Goal: Task Accomplishment & Management: Manage account settings

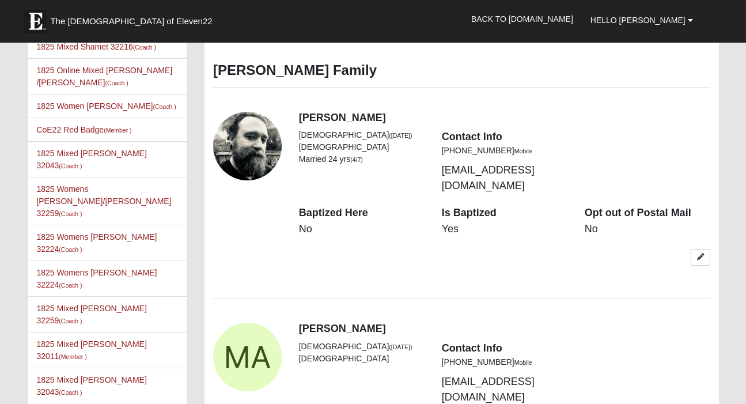
scroll to position [560, 0]
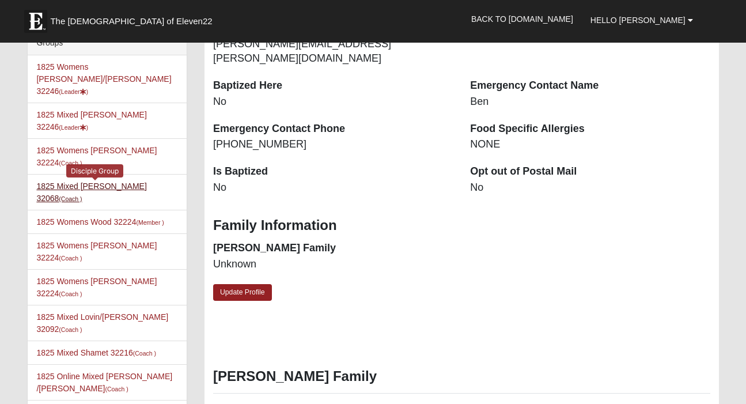
scroll to position [242, 0]
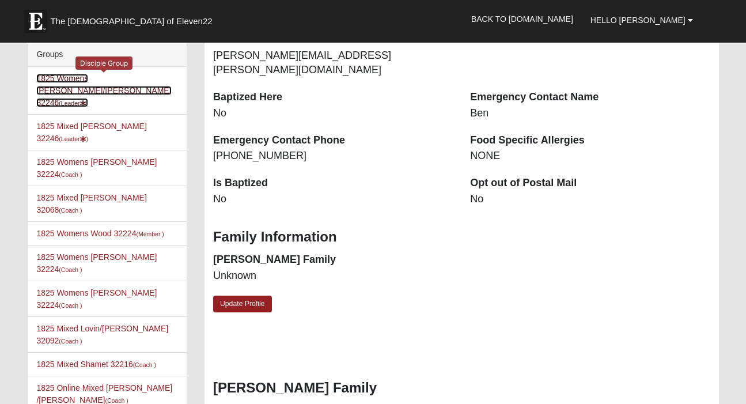
click at [106, 77] on link "1825 Womens [PERSON_NAME]/[PERSON_NAME] 32246 (Leader )" at bounding box center [103, 90] width 135 height 33
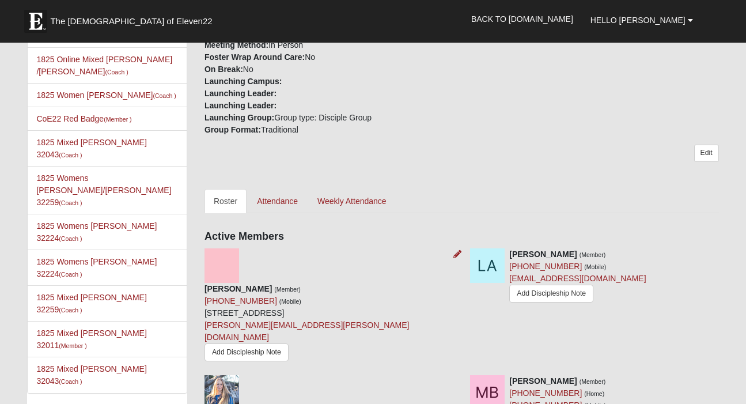
scroll to position [409, 0]
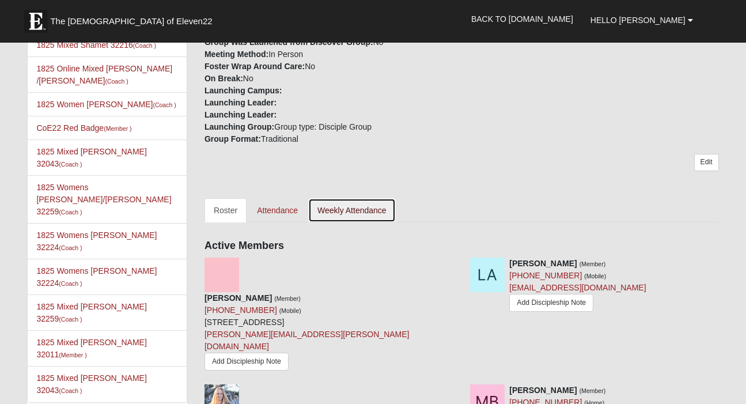
click at [350, 198] on link "Weekly Attendance" at bounding box center [352, 210] width 88 height 24
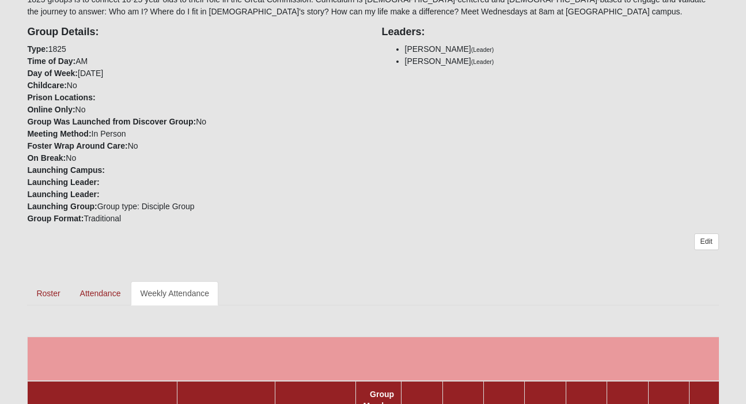
scroll to position [289, 0]
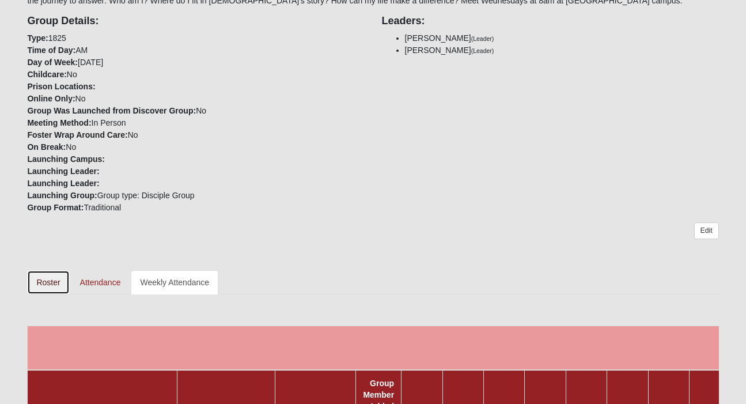
click at [51, 287] on link "Roster" at bounding box center [48, 282] width 42 height 24
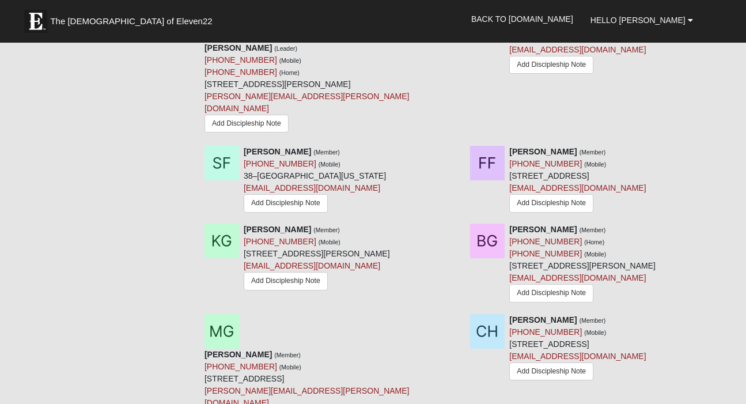
scroll to position [1091, 0]
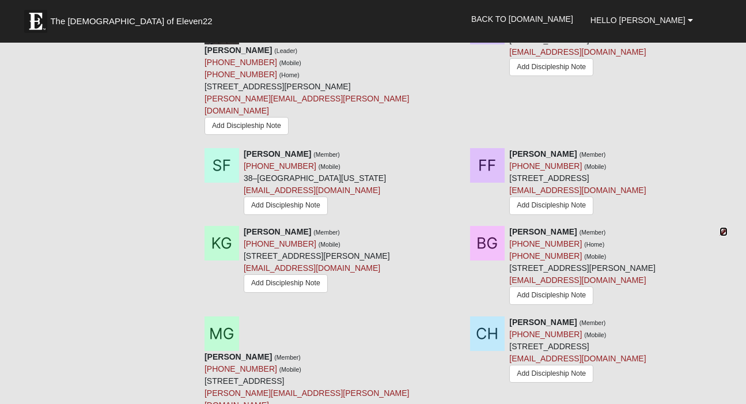
click at [721, 228] on icon at bounding box center [723, 232] width 8 height 8
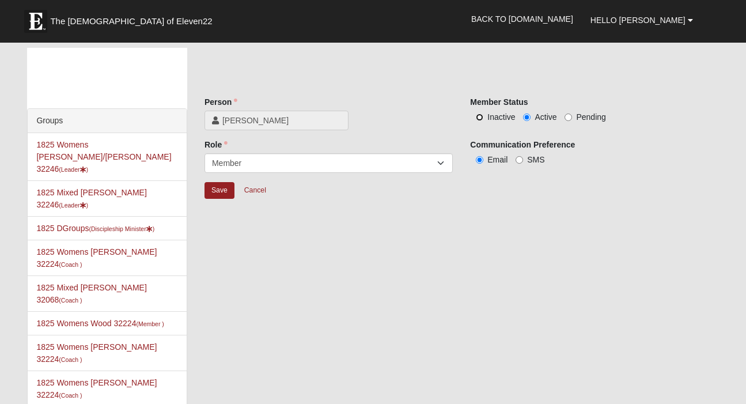
click at [480, 115] on input "Inactive" at bounding box center [479, 116] width 7 height 7
radio input "true"
click at [214, 192] on input "Save" at bounding box center [219, 190] width 30 height 17
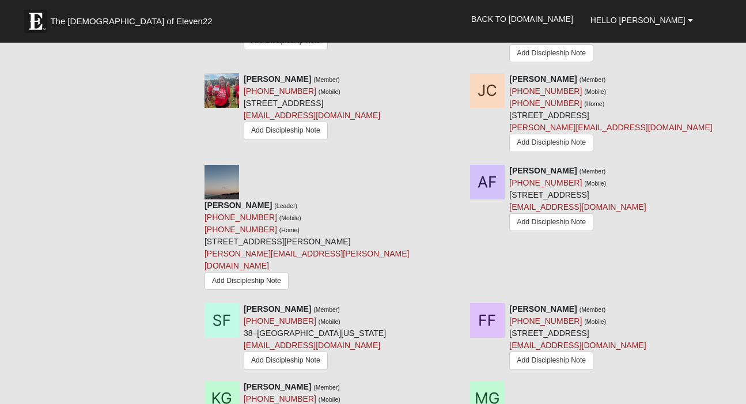
scroll to position [404, 0]
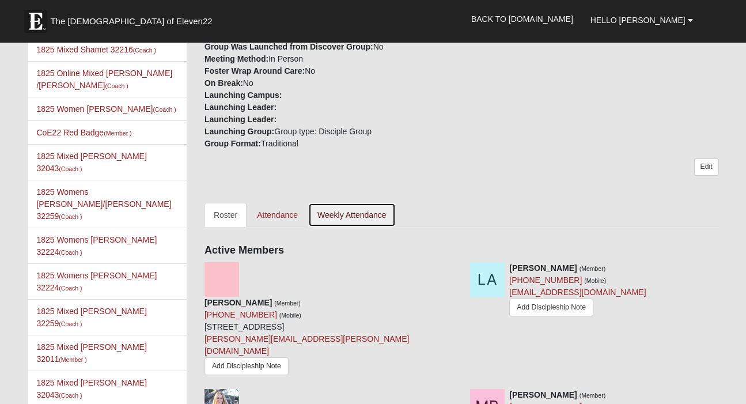
click at [369, 203] on link "Weekly Attendance" at bounding box center [352, 215] width 88 height 24
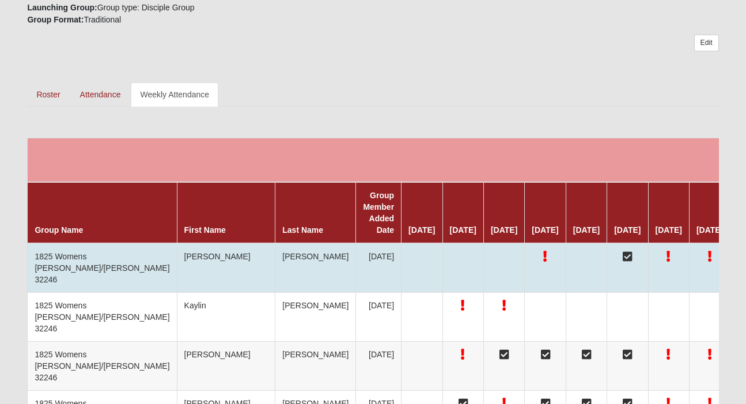
scroll to position [479, 0]
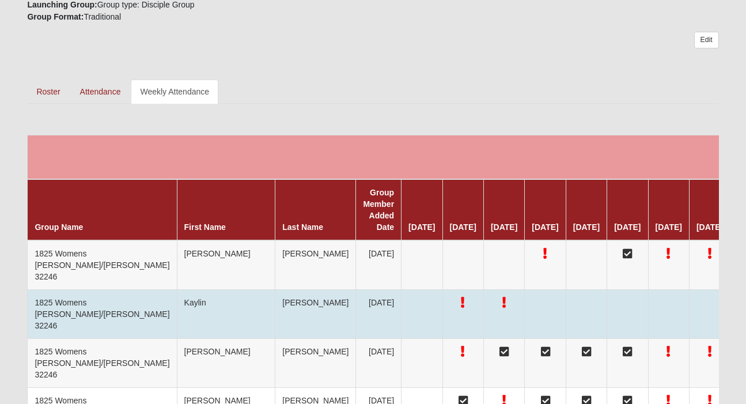
click at [275, 301] on td "Aguirre" at bounding box center [315, 314] width 81 height 49
copy td "Aguirre"
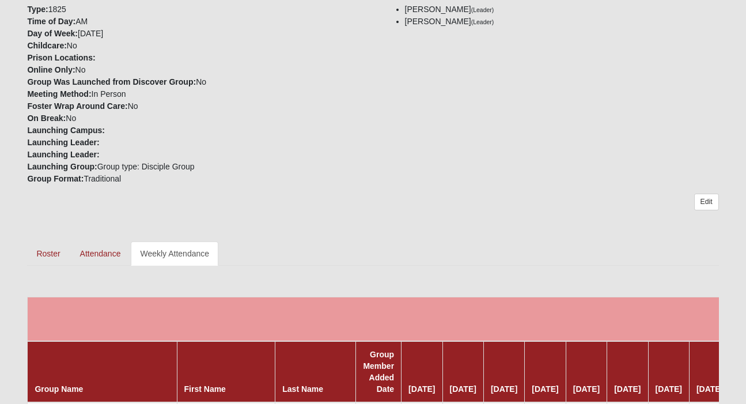
scroll to position [323, 0]
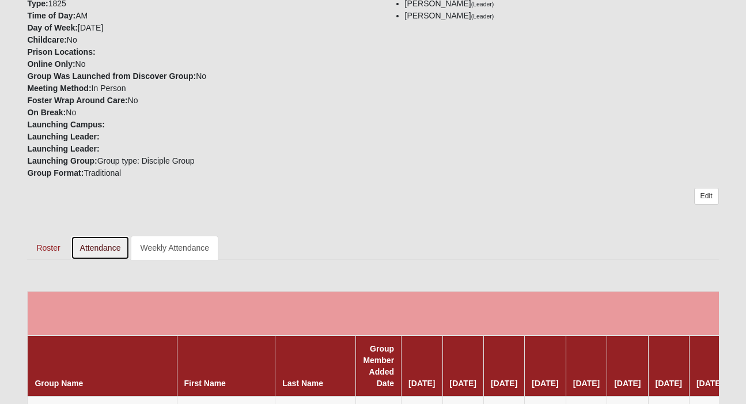
click at [97, 251] on link "Attendance" at bounding box center [100, 248] width 59 height 24
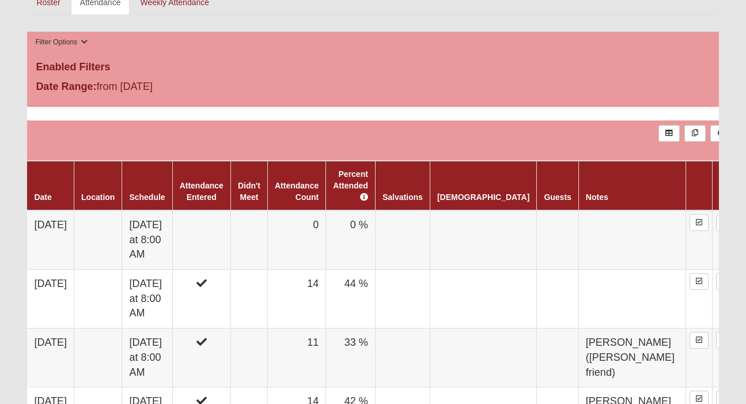
scroll to position [571, 0]
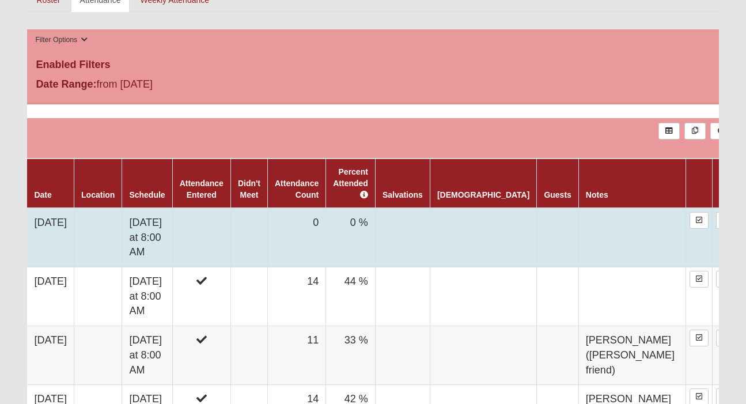
click at [230, 221] on td at bounding box center [201, 237] width 58 height 59
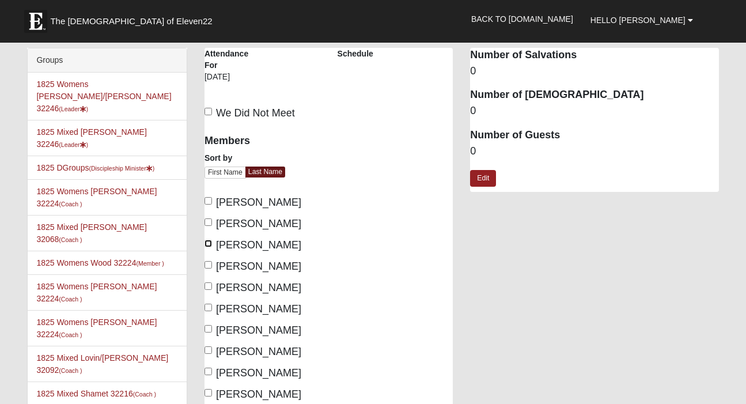
click at [206, 242] on input "[PERSON_NAME]" at bounding box center [207, 243] width 7 height 7
checkbox input "true"
click at [208, 327] on input "[PERSON_NAME]" at bounding box center [207, 328] width 7 height 7
checkbox input "true"
click at [208, 373] on input "Ferguson, Taylor" at bounding box center [207, 370] width 7 height 7
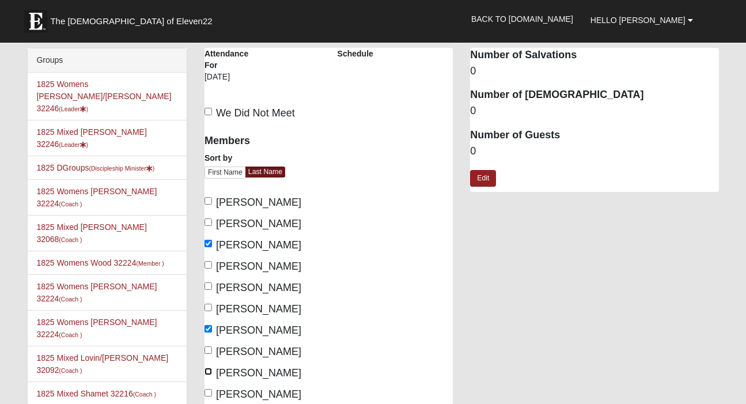
checkbox input "true"
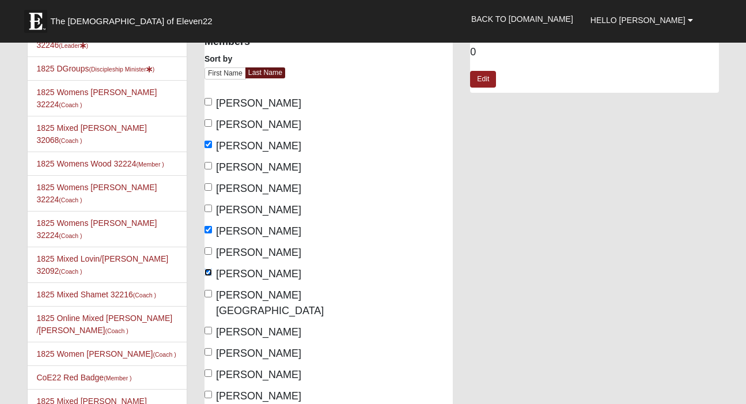
scroll to position [107, 0]
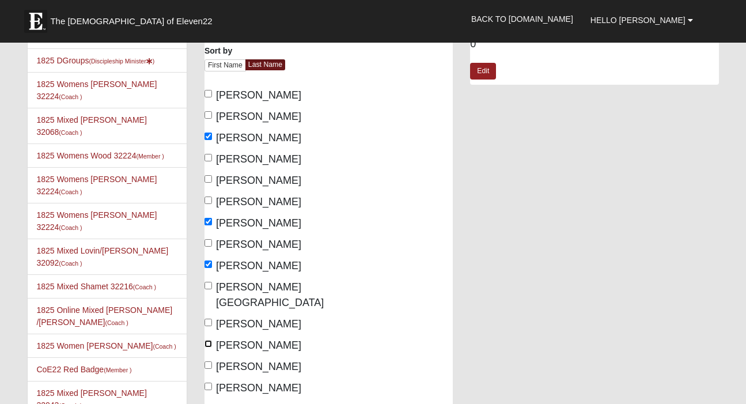
click at [208, 340] on input "Freund, Faith" at bounding box center [207, 343] width 7 height 7
checkbox input "true"
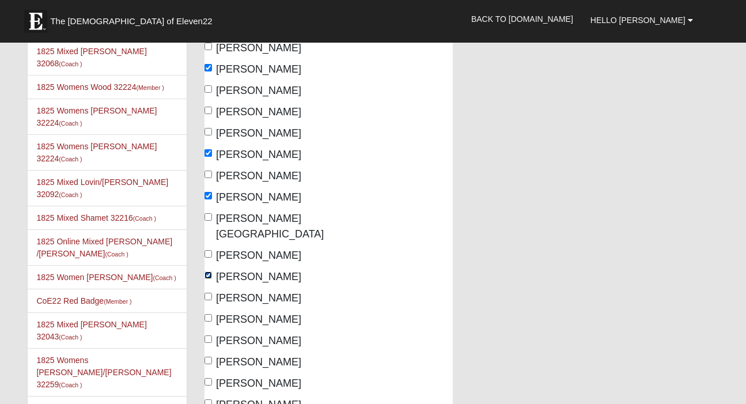
scroll to position [183, 0]
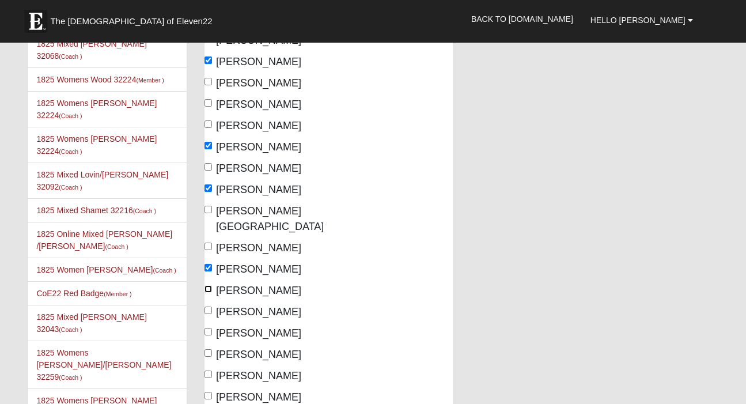
click at [208, 285] on input "[PERSON_NAME]" at bounding box center [207, 288] width 7 height 7
checkbox input "true"
click at [208, 328] on input "[PERSON_NAME]" at bounding box center [207, 331] width 7 height 7
checkbox input "true"
click at [209, 349] on input "[PERSON_NAME]" at bounding box center [207, 352] width 7 height 7
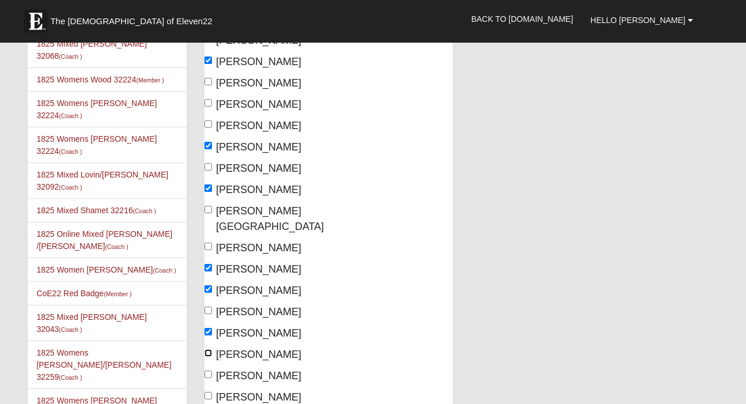
checkbox input "true"
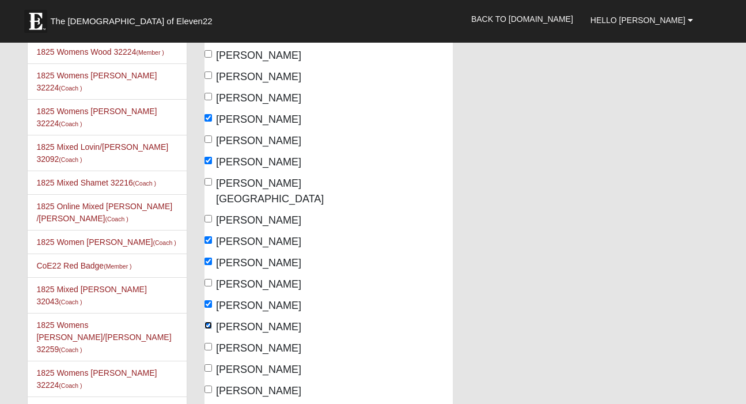
scroll to position [214, 0]
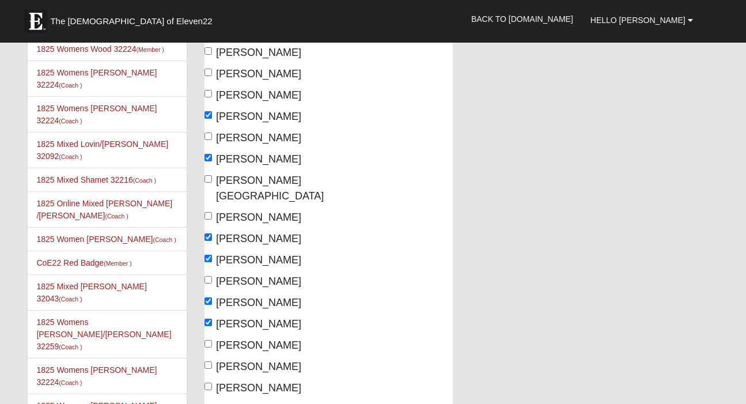
click at [205, 320] on div "Members Sort by First Name Last Name Adams, Kiley Andrews, Lydia Annis, Tonya B…" at bounding box center [262, 319] width 116 height 812
click at [208, 340] on input "[PERSON_NAME]" at bounding box center [207, 343] width 7 height 7
checkbox input "true"
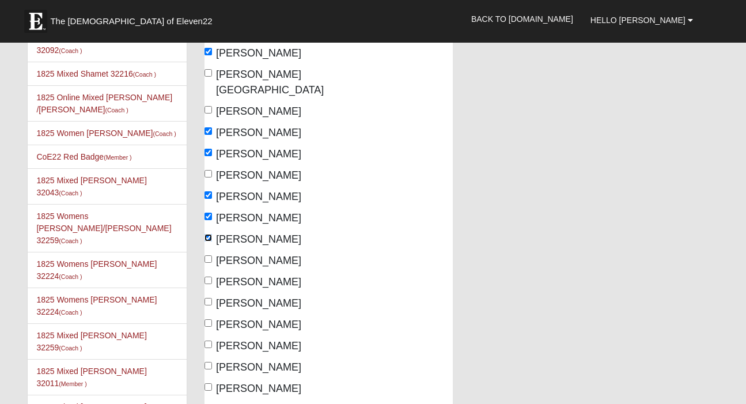
scroll to position [321, 0]
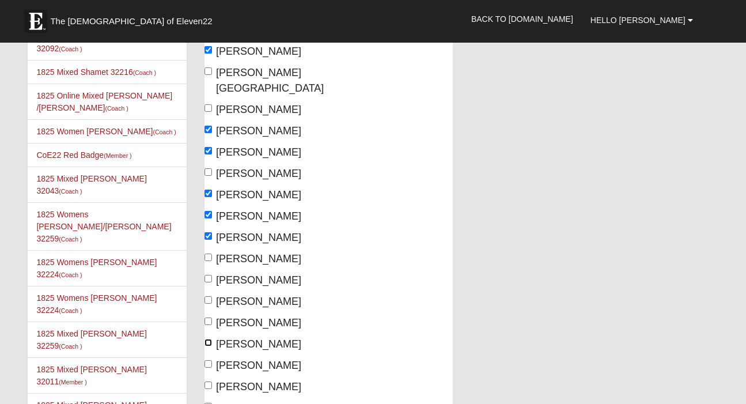
click at [209, 339] on input "Marmo, Jessica" at bounding box center [207, 342] width 7 height 7
checkbox input "true"
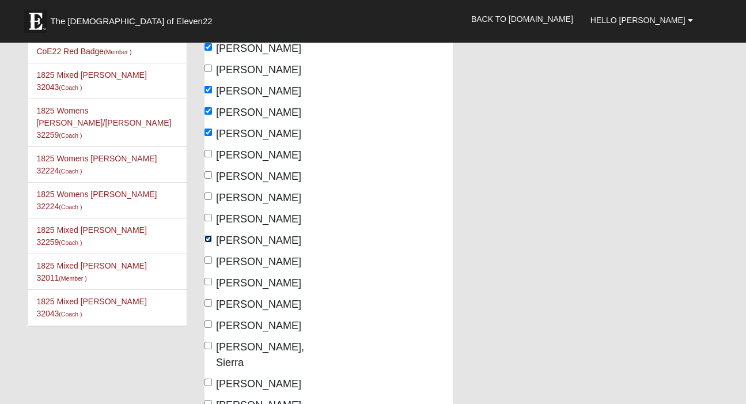
scroll to position [428, 0]
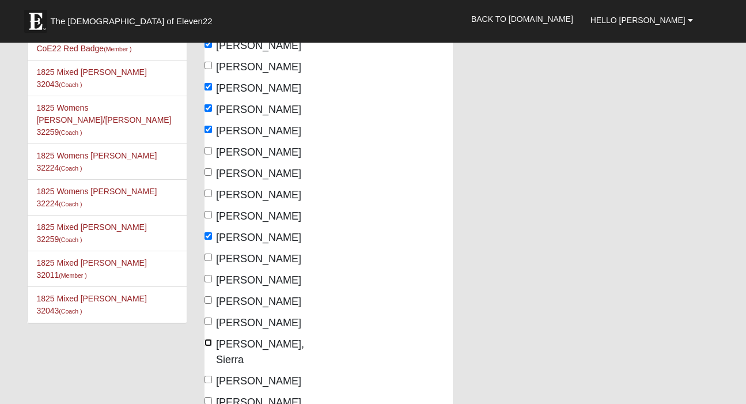
click at [209, 339] on input "[PERSON_NAME], Sierra" at bounding box center [207, 342] width 7 height 7
checkbox input "true"
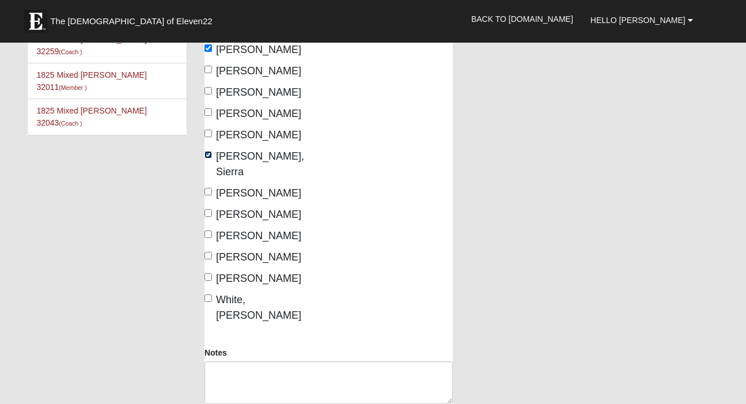
scroll to position [617, 0]
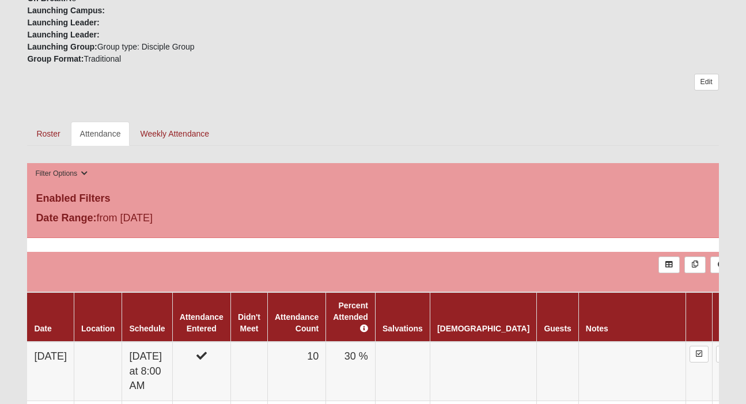
scroll to position [441, 0]
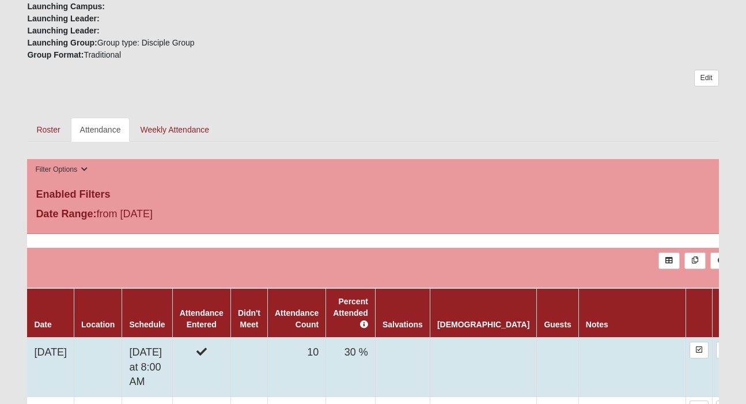
click at [267, 343] on td at bounding box center [248, 367] width 37 height 59
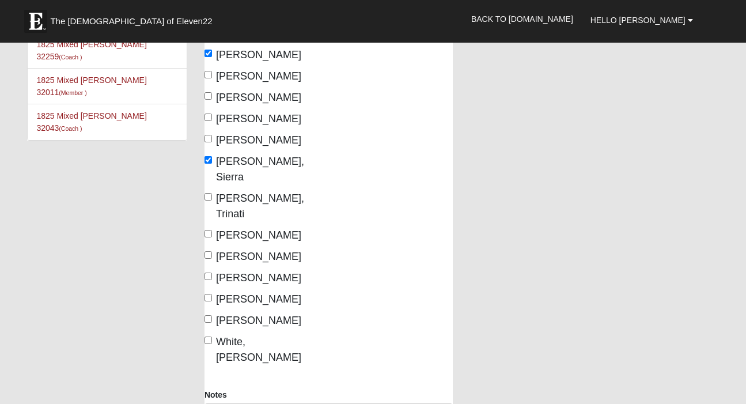
scroll to position [613, 0]
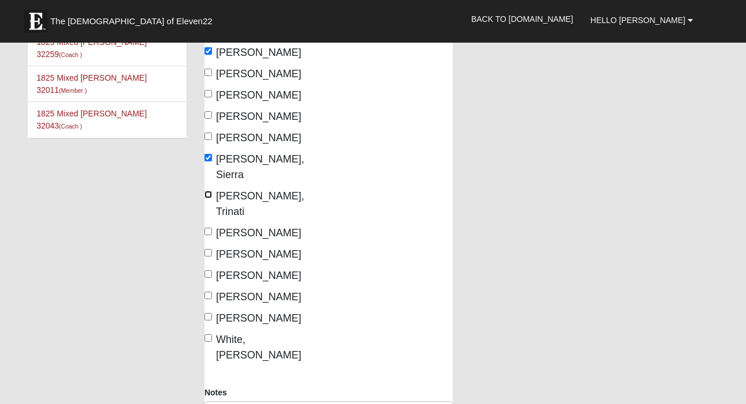
click at [209, 191] on input "Payton, Trinati" at bounding box center [207, 194] width 7 height 7
checkbox input "true"
type textarea "2"
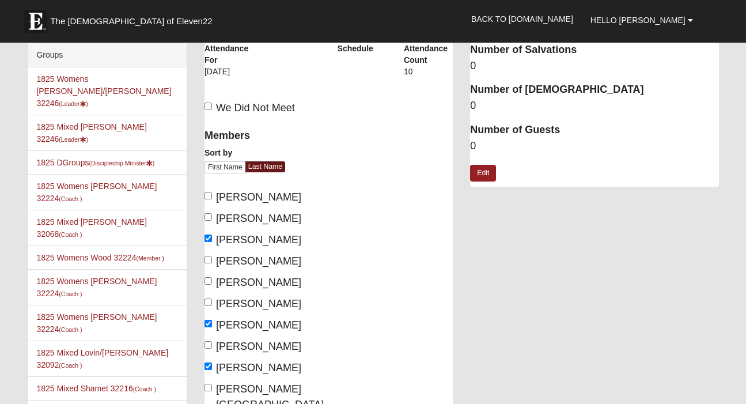
scroll to position [0, 0]
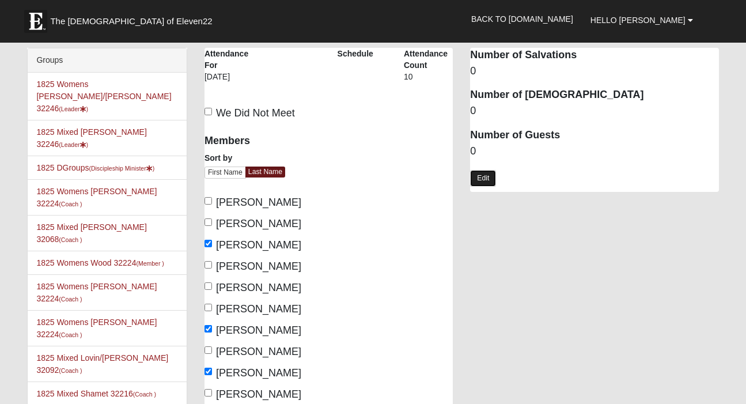
click at [492, 179] on link "Edit" at bounding box center [483, 178] width 26 height 17
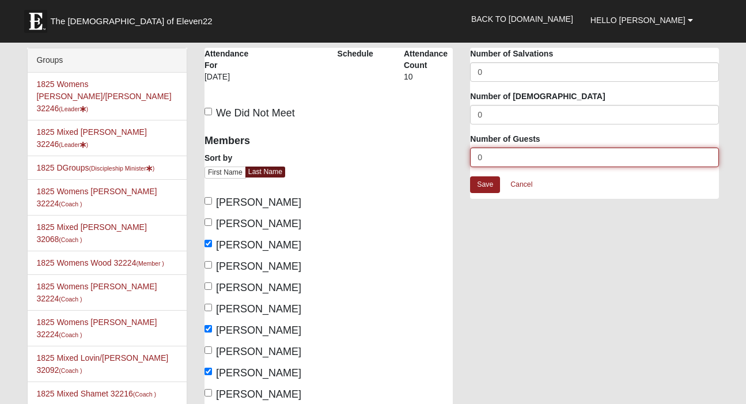
click at [492, 154] on input "0" at bounding box center [594, 157] width 248 height 20
type input "2"
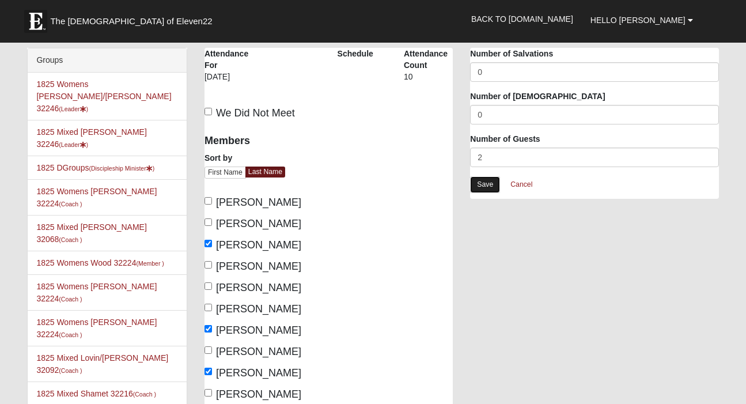
click at [483, 180] on link "Save" at bounding box center [485, 184] width 30 height 17
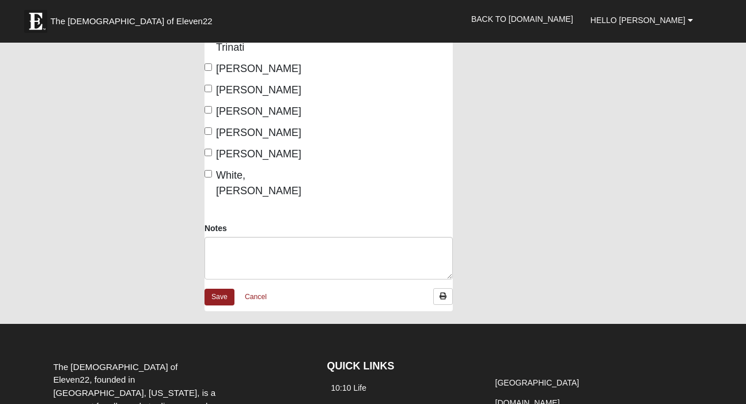
scroll to position [867, 0]
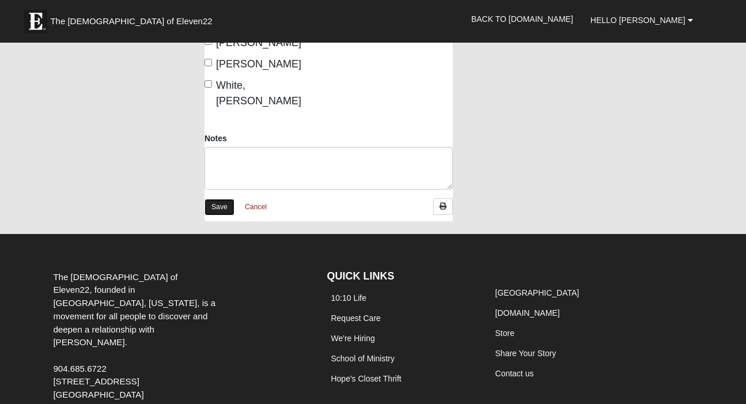
click at [219, 199] on link "Save" at bounding box center [219, 207] width 30 height 17
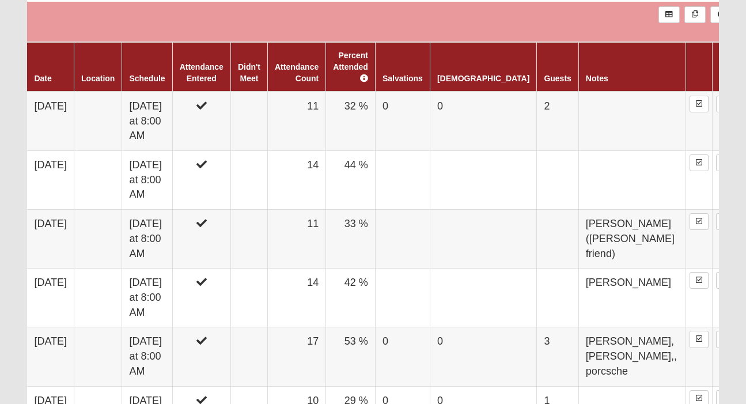
scroll to position [688, 0]
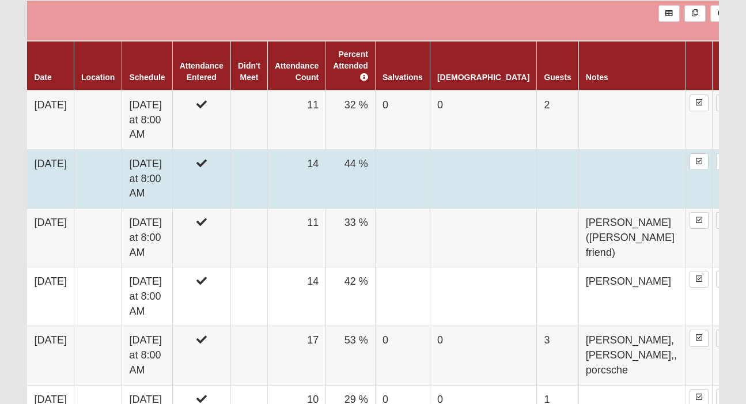
click at [230, 150] on td at bounding box center [201, 179] width 58 height 59
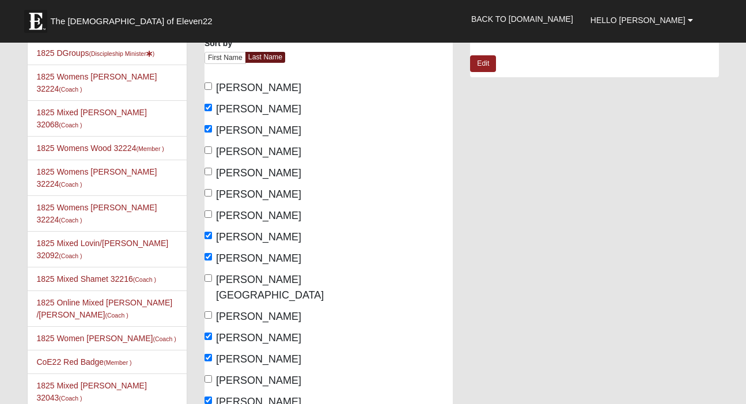
scroll to position [115, 0]
click at [207, 233] on input "[PERSON_NAME]" at bounding box center [207, 234] width 7 height 7
checkbox input "false"
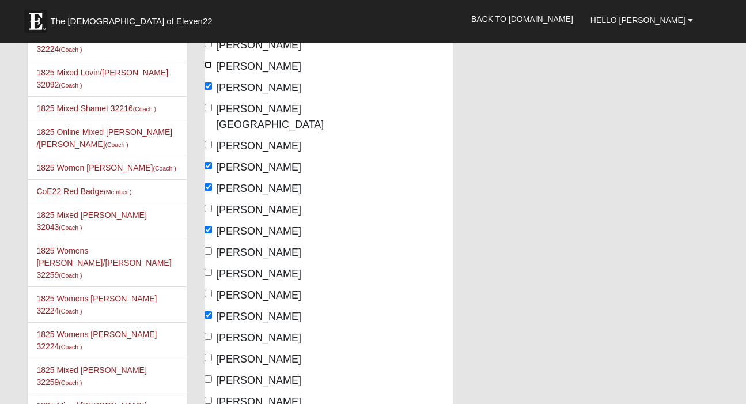
scroll to position [290, 0]
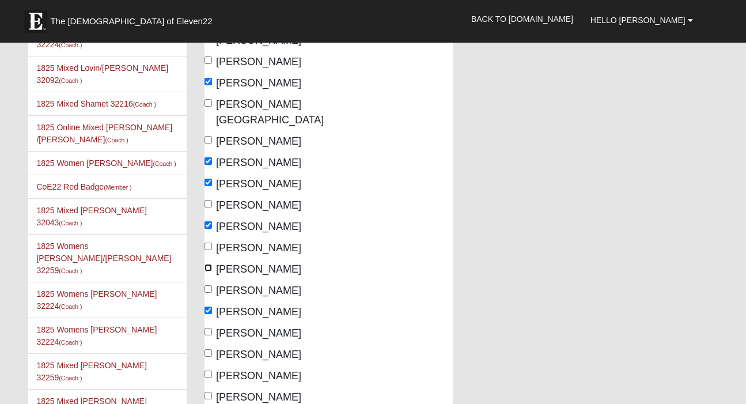
click at [208, 264] on input "[PERSON_NAME]" at bounding box center [207, 267] width 7 height 7
checkbox input "true"
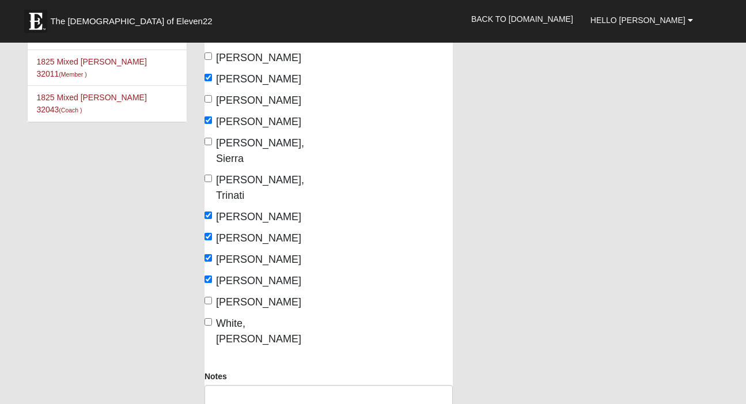
scroll to position [631, 0]
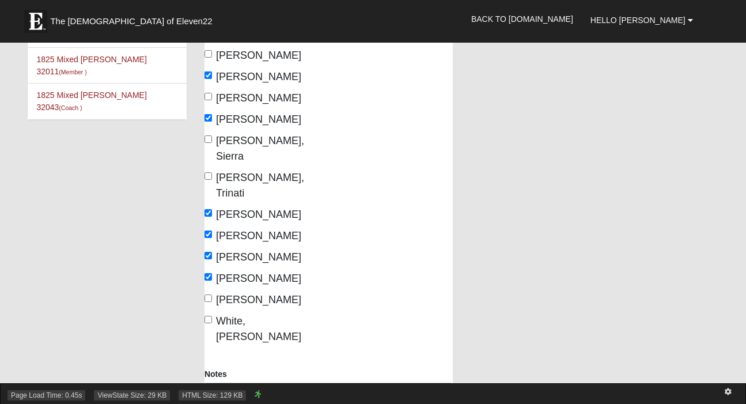
click at [214, 384] on div "Page Load Time: 0.45s ViewState Size: 29 KB HTML Size: 129 KB" at bounding box center [373, 393] width 746 height 21
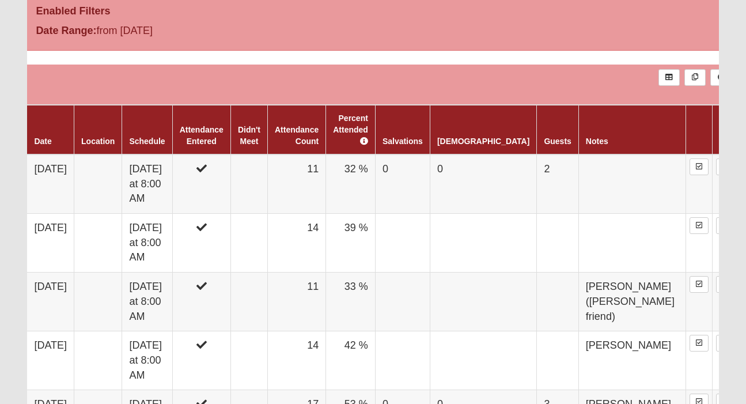
scroll to position [626, 0]
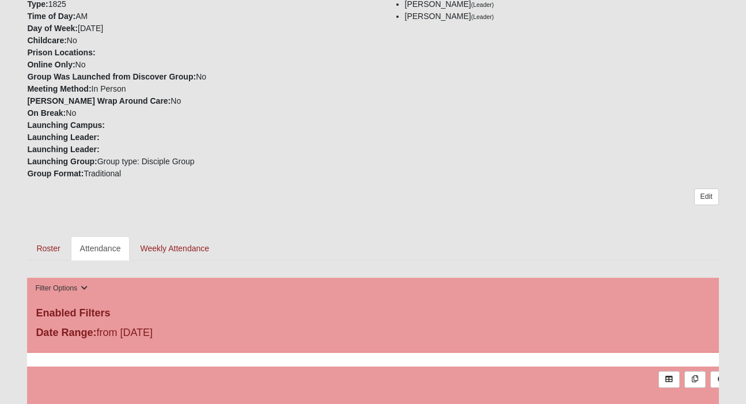
scroll to position [325, 0]
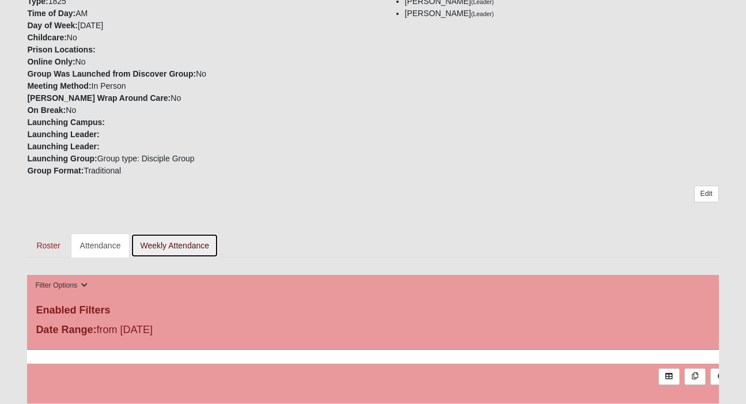
click at [161, 246] on link "Weekly Attendance" at bounding box center [175, 245] width 88 height 24
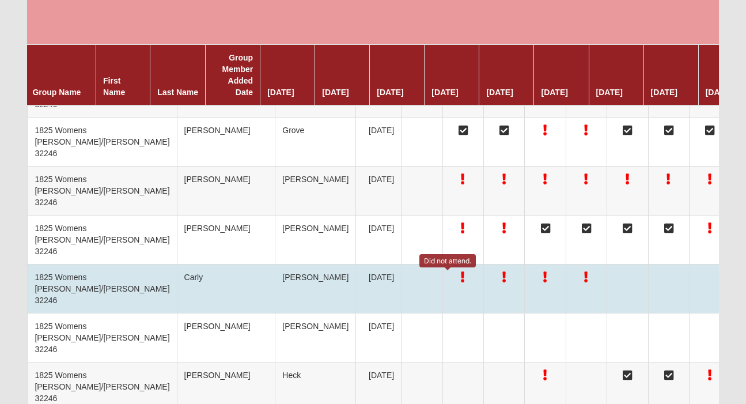
scroll to position [0, 5]
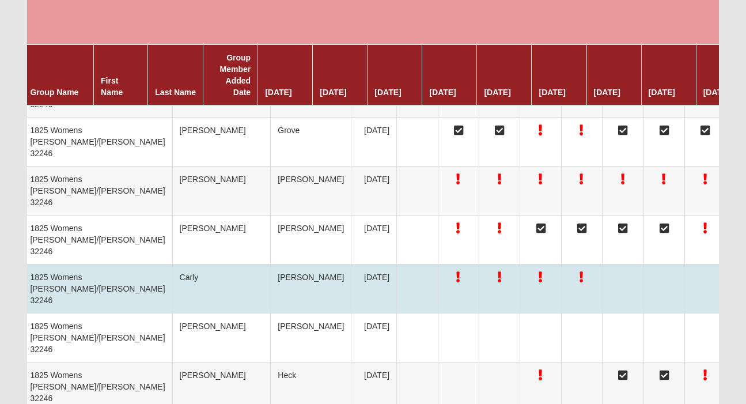
click at [271, 275] on td "[PERSON_NAME]" at bounding box center [311, 288] width 81 height 49
copy td "[PERSON_NAME]"
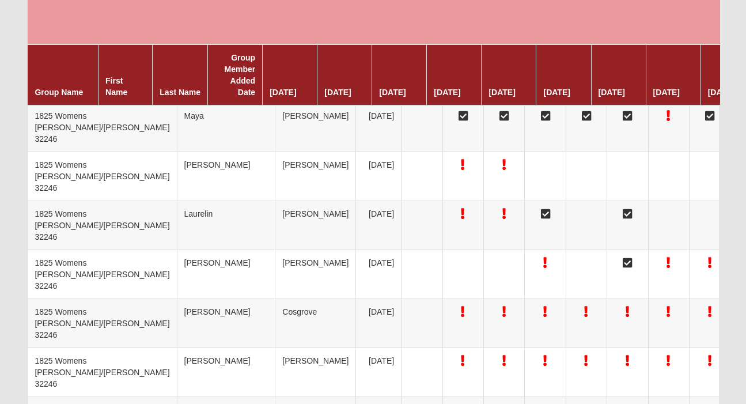
scroll to position [814, 0]
